Goal: Information Seeking & Learning: Check status

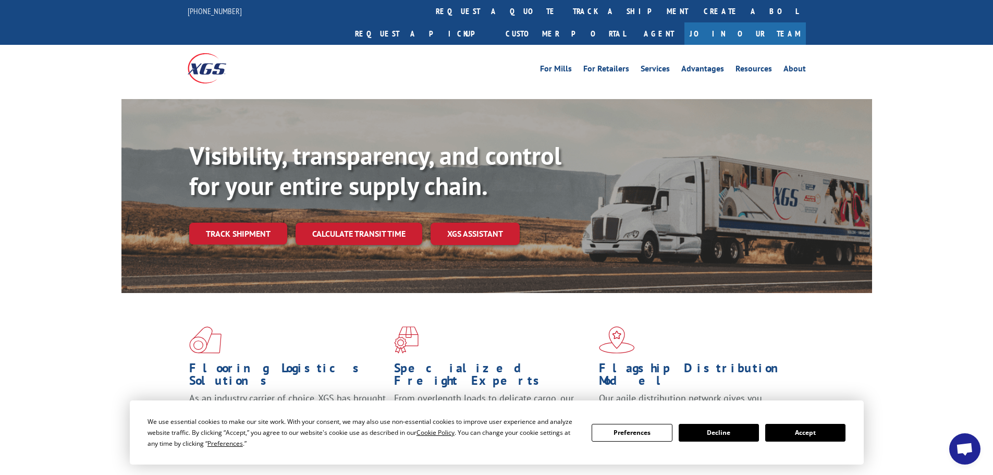
drag, startPoint x: 458, startPoint y: 12, endPoint x: 479, endPoint y: 76, distance: 66.9
click at [565, 12] on link "track a shipment" at bounding box center [630, 11] width 131 height 22
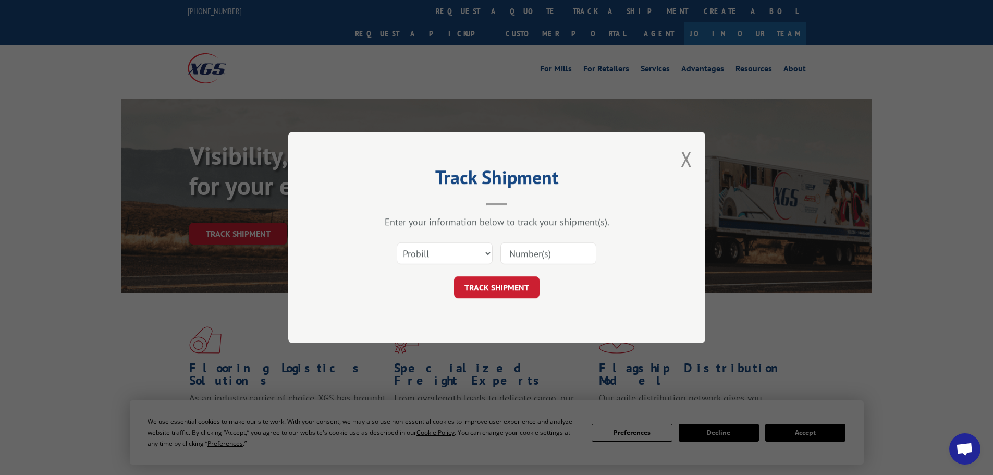
click at [539, 252] on input at bounding box center [548, 253] width 96 height 22
paste input "15339881"
type input "15339881"
click at [507, 286] on button "TRACK SHIPMENT" at bounding box center [496, 287] width 85 height 22
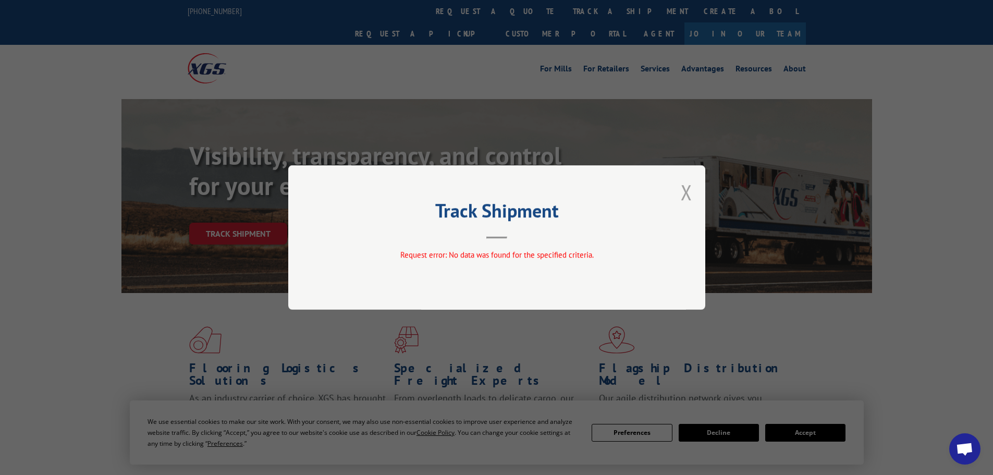
click at [681, 190] on button "Close modal" at bounding box center [686, 192] width 11 height 28
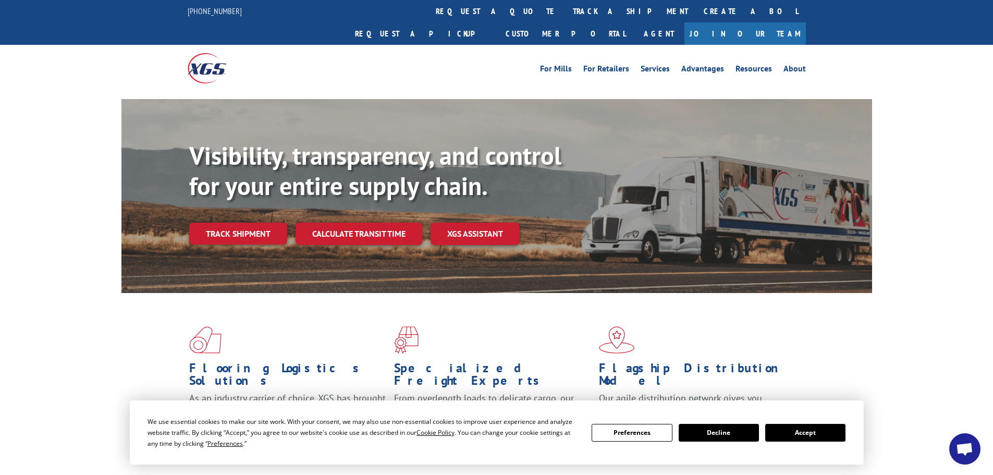
drag, startPoint x: 466, startPoint y: 14, endPoint x: 461, endPoint y: 41, distance: 27.7
click at [565, 14] on link "track a shipment" at bounding box center [630, 11] width 131 height 22
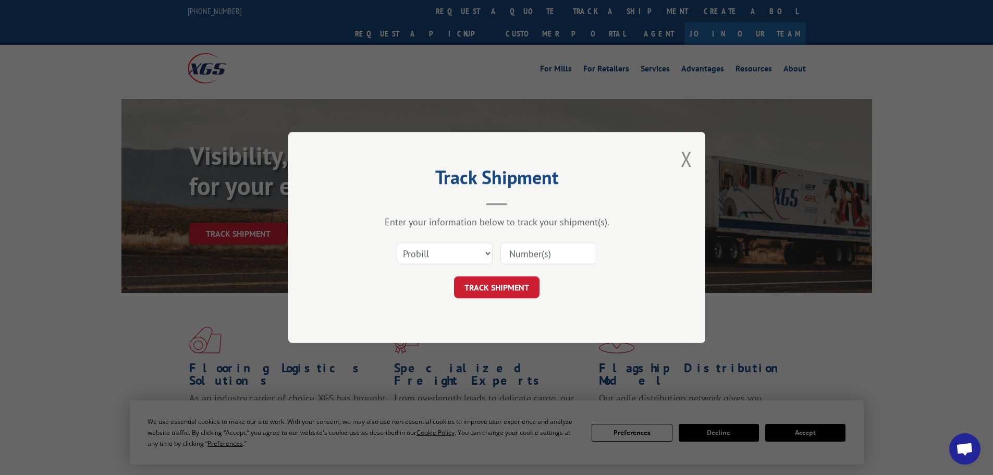
paste input "15339873"
type input "15339873"
click at [507, 296] on button "TRACK SHIPMENT" at bounding box center [496, 287] width 85 height 22
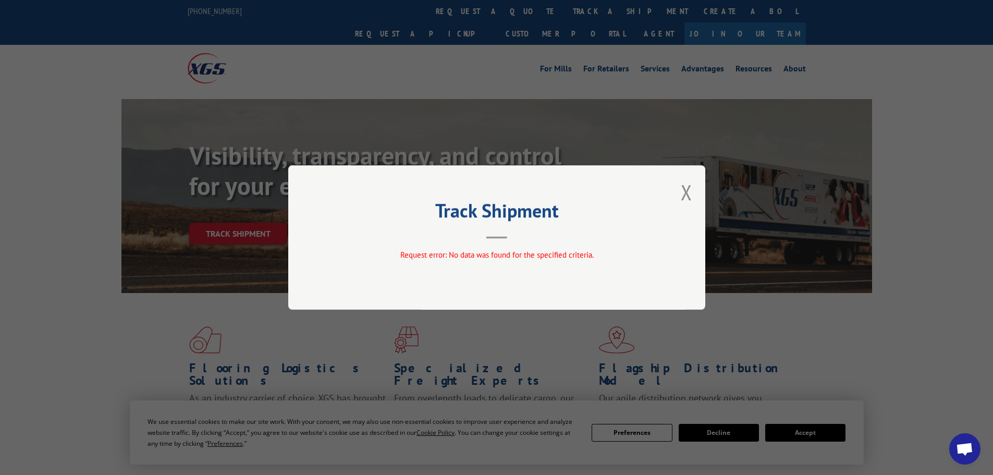
click at [677, 189] on div "Track Shipment Request error: No data was found for the specified criteria." at bounding box center [496, 237] width 417 height 144
click at [681, 189] on button "Close modal" at bounding box center [686, 192] width 11 height 28
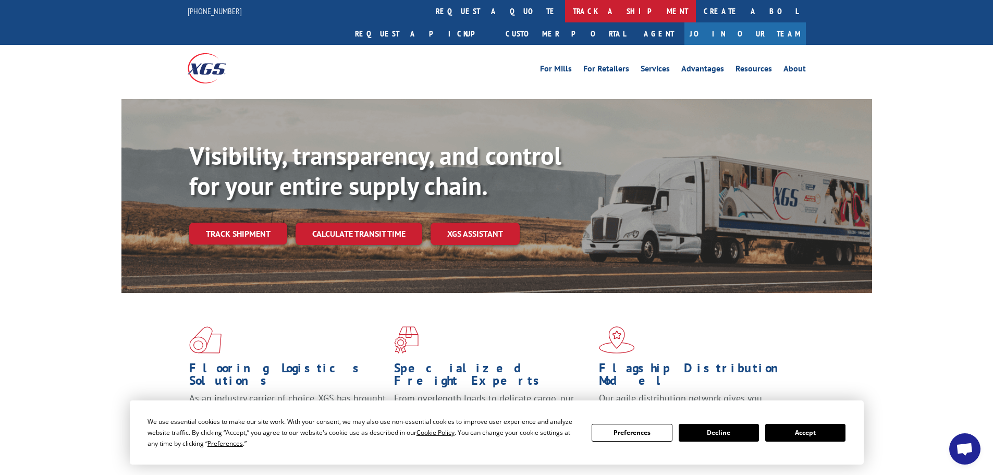
click at [565, 10] on link "track a shipment" at bounding box center [630, 11] width 131 height 22
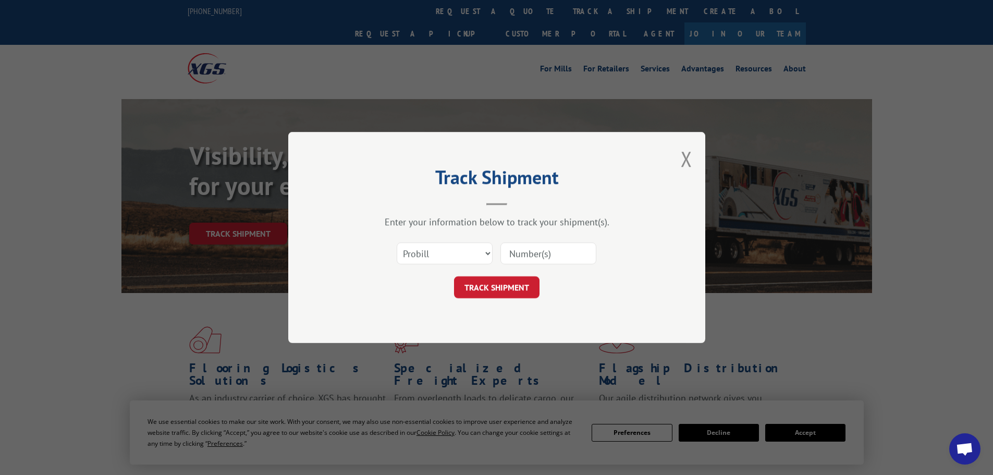
paste input "15472287"
type input "15472287"
click at [496, 279] on button "TRACK SHIPMENT" at bounding box center [496, 287] width 85 height 22
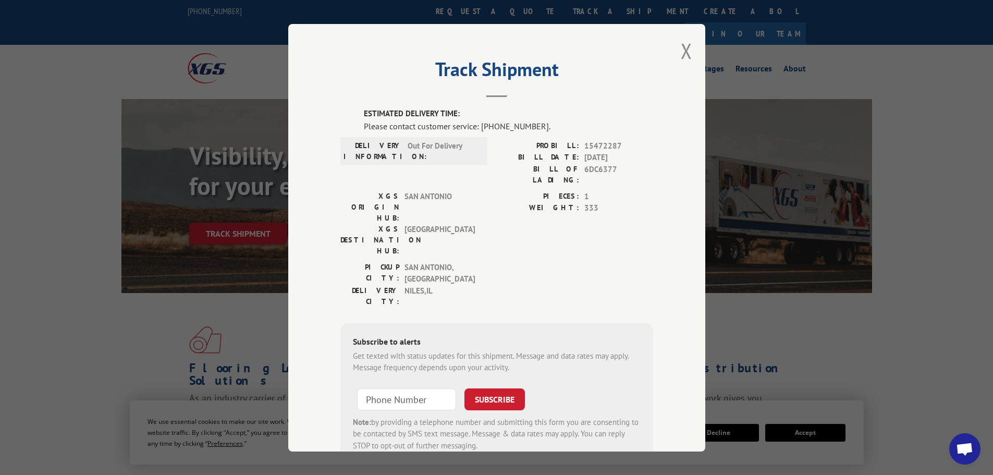
click at [689, 56] on div "Track Shipment ESTIMATED DELIVERY TIME: Please contact customer service: [PHONE…" at bounding box center [496, 237] width 417 height 427
drag, startPoint x: 684, startPoint y: 53, endPoint x: 678, endPoint y: 54, distance: 5.8
click at [684, 53] on button "Close modal" at bounding box center [686, 51] width 11 height 28
